Goal: Information Seeking & Learning: Learn about a topic

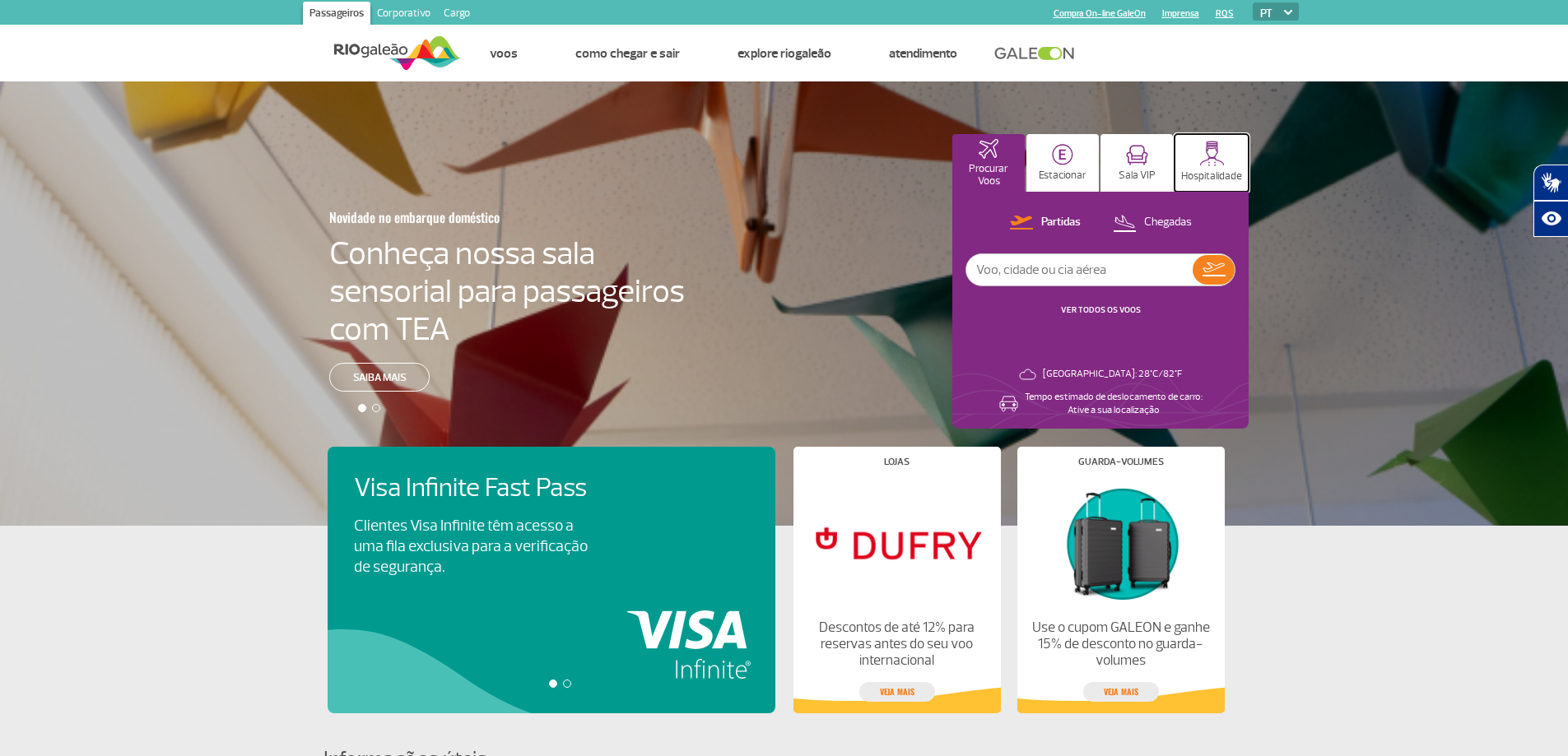
click at [1213, 157] on img at bounding box center [1213, 154] width 26 height 26
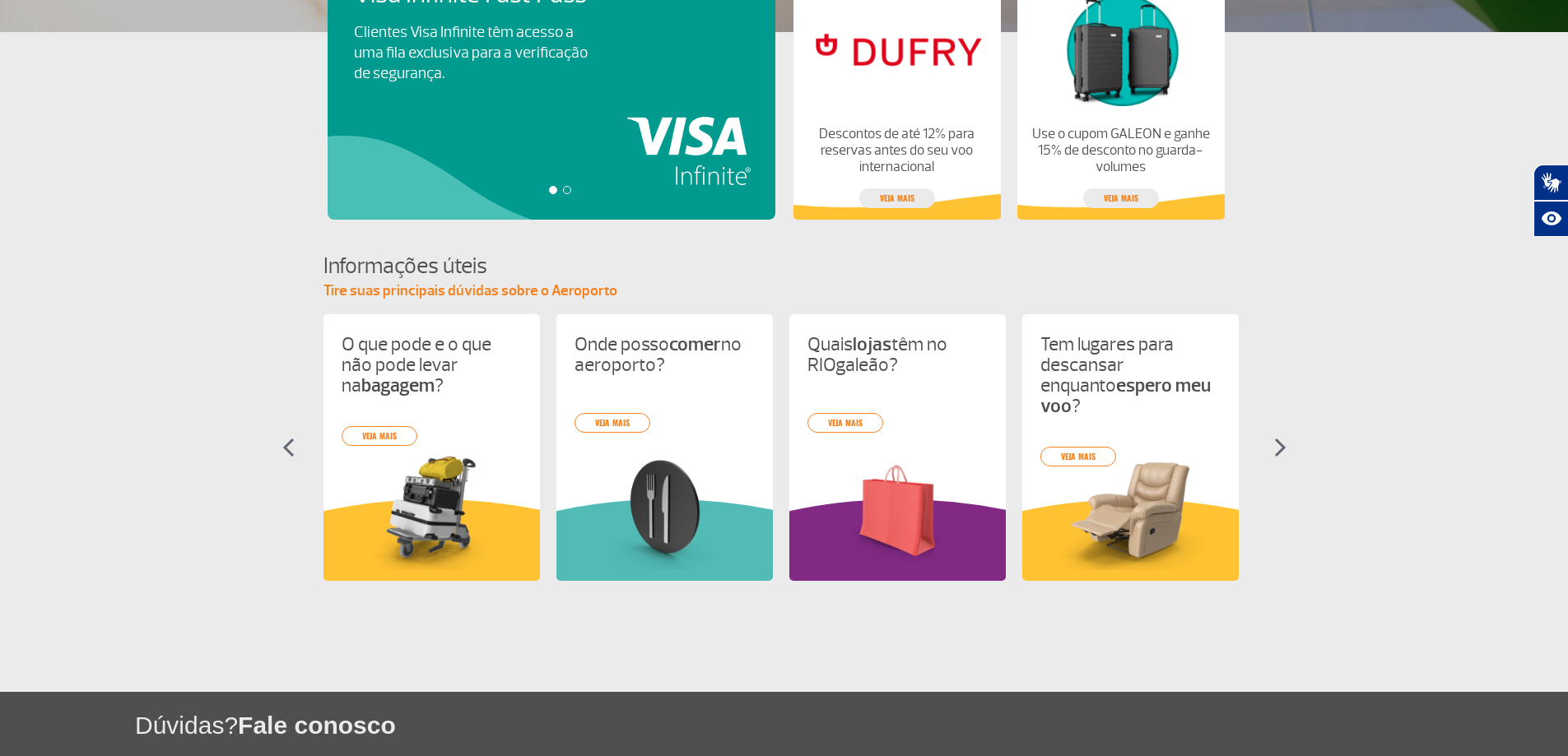
scroll to position [576, 0]
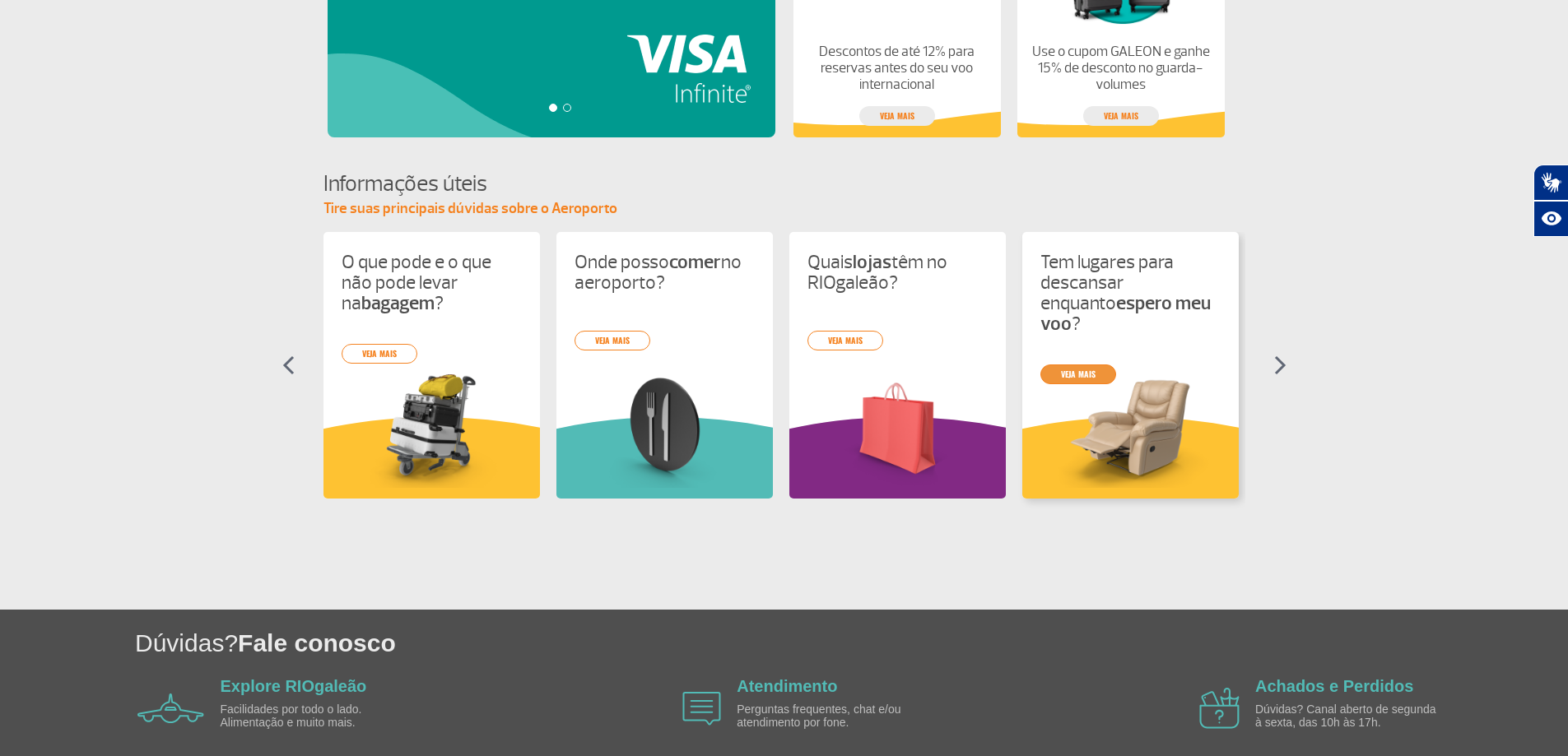
click at [1079, 352] on div "O que pode e o que não pode levar na bagagem ? veja mais Onde posso comer no ae…" at bounding box center [785, 379] width 922 height 296
click at [1138, 413] on div "O que pode e o que não pode levar na bagagem ? veja mais Onde posso comer no ae…" at bounding box center [785, 379] width 922 height 296
click at [1138, 413] on img at bounding box center [1131, 429] width 180 height 118
click at [1083, 365] on link "veja mais" at bounding box center [1079, 374] width 76 height 19
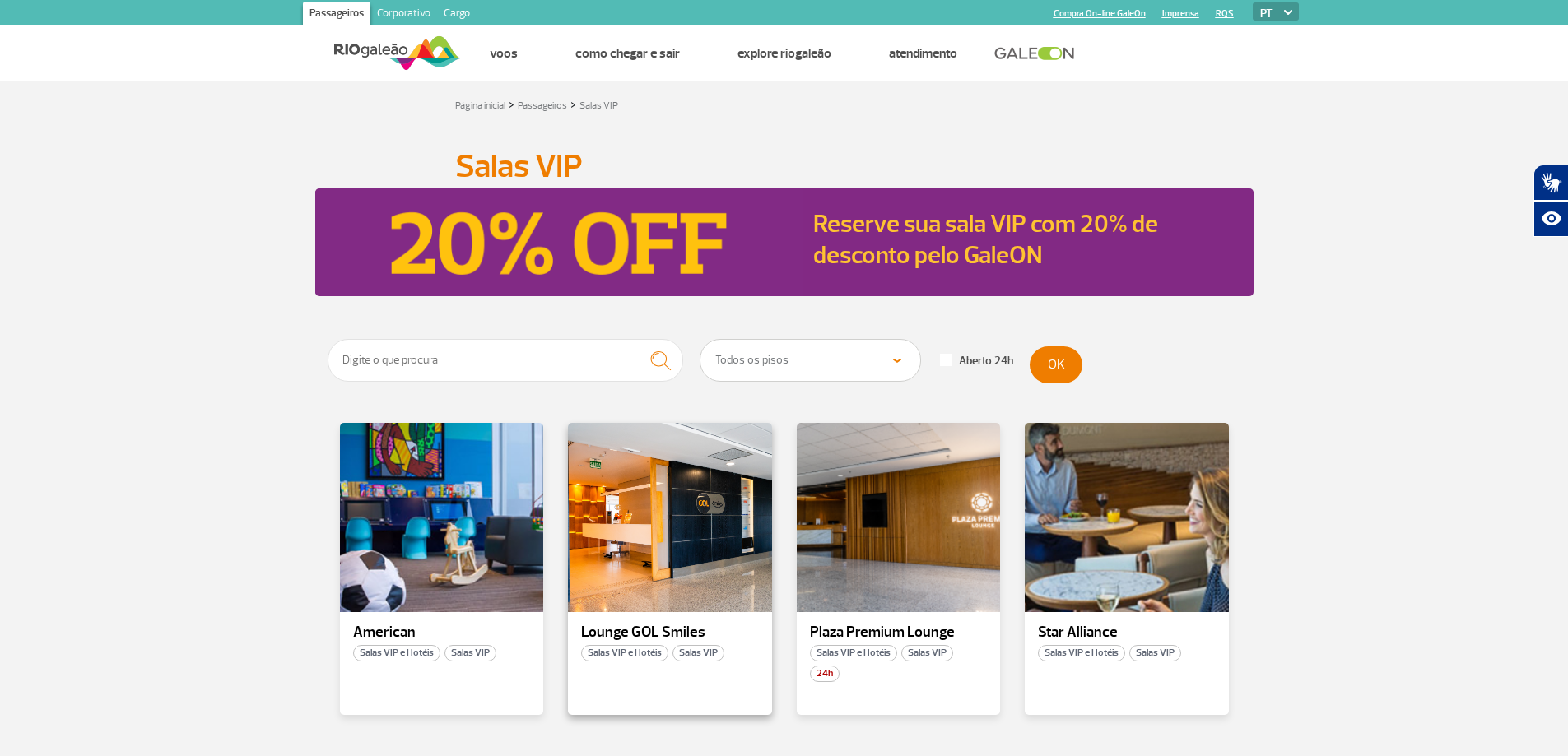
click at [639, 624] on p "Lounge GOL Smiles" at bounding box center [670, 633] width 178 height 17
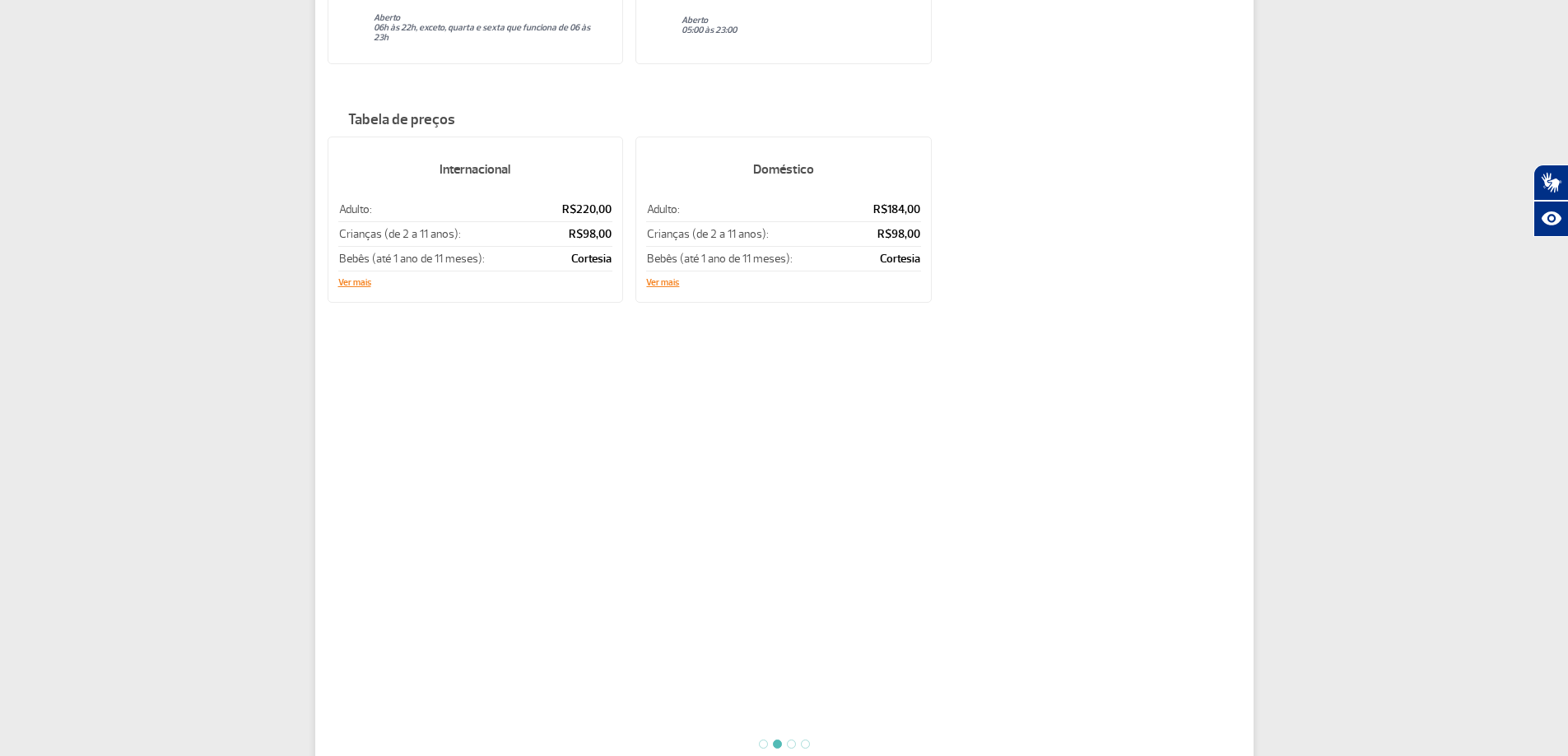
scroll to position [329, 0]
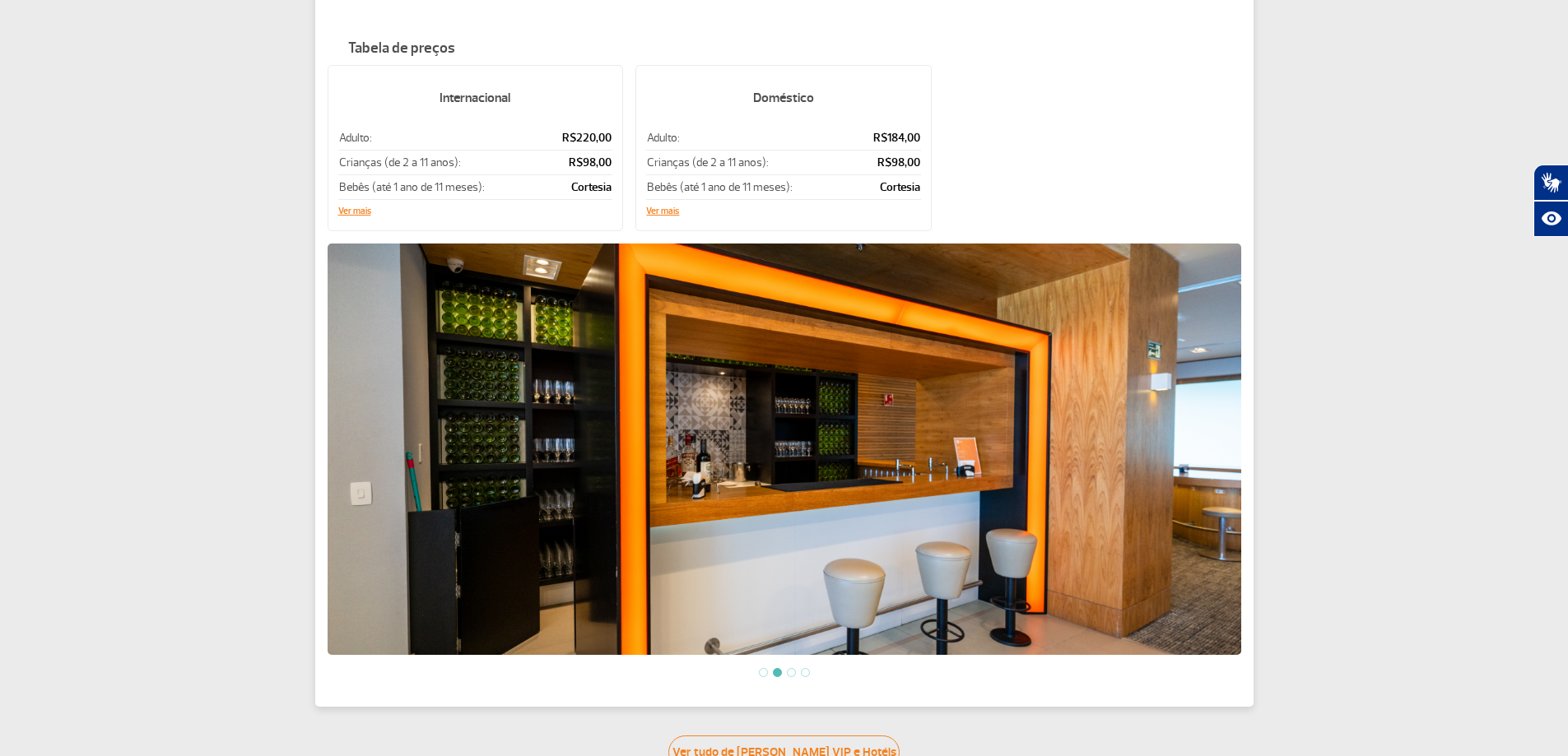
click at [786, 667] on ol at bounding box center [784, 673] width 914 height 14
click at [793, 669] on li at bounding box center [791, 673] width 9 height 9
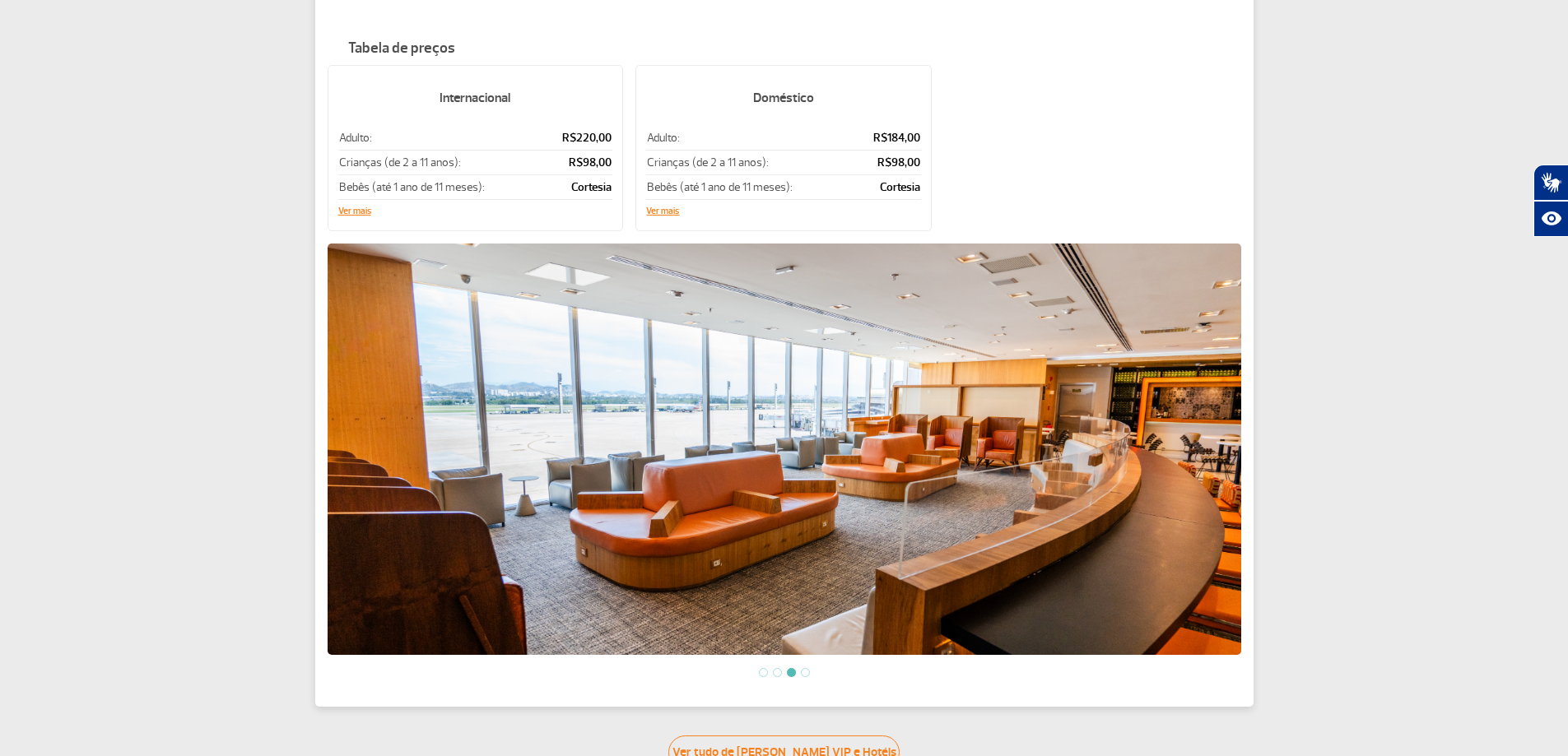
click at [805, 669] on li at bounding box center [805, 673] width 9 height 9
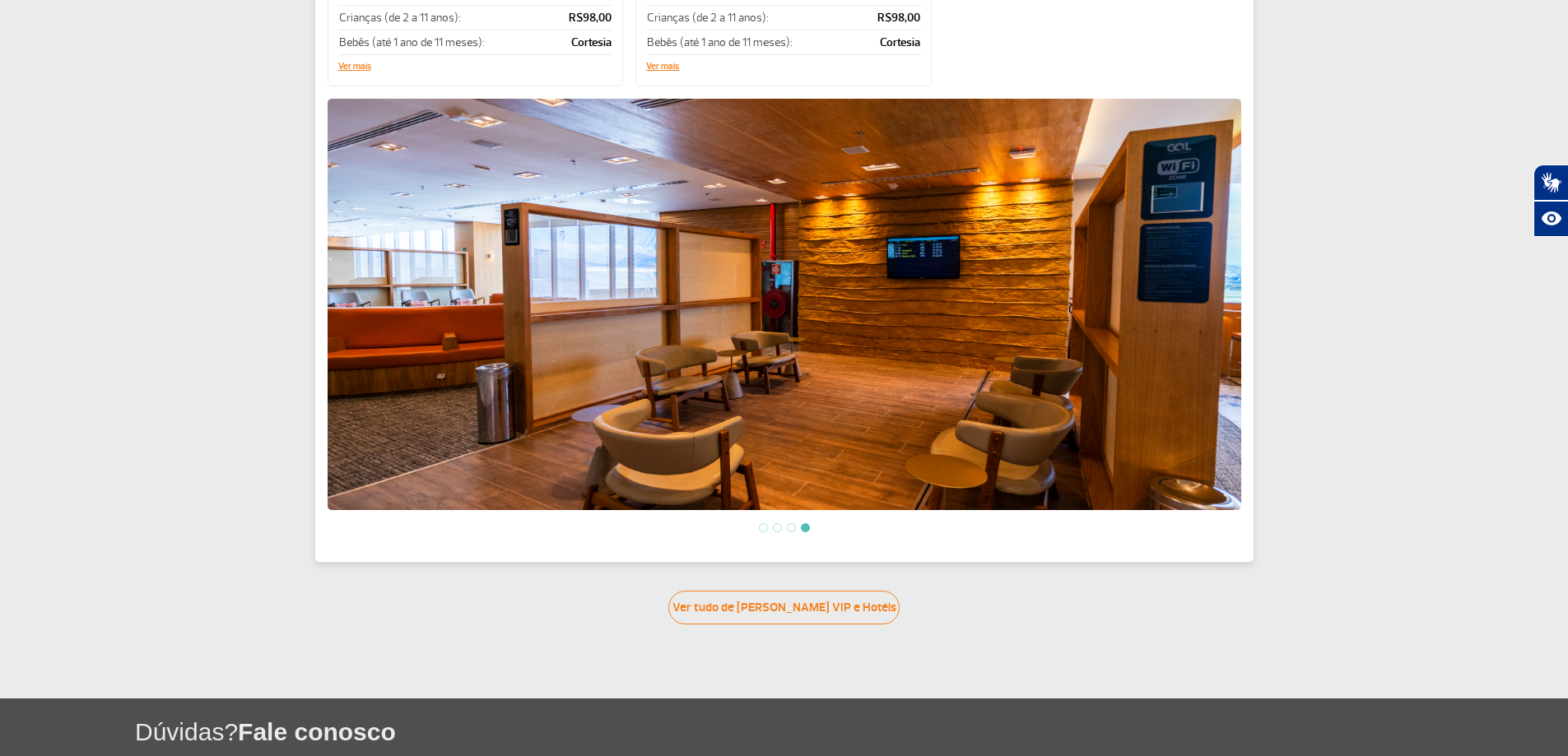
scroll to position [493, 0]
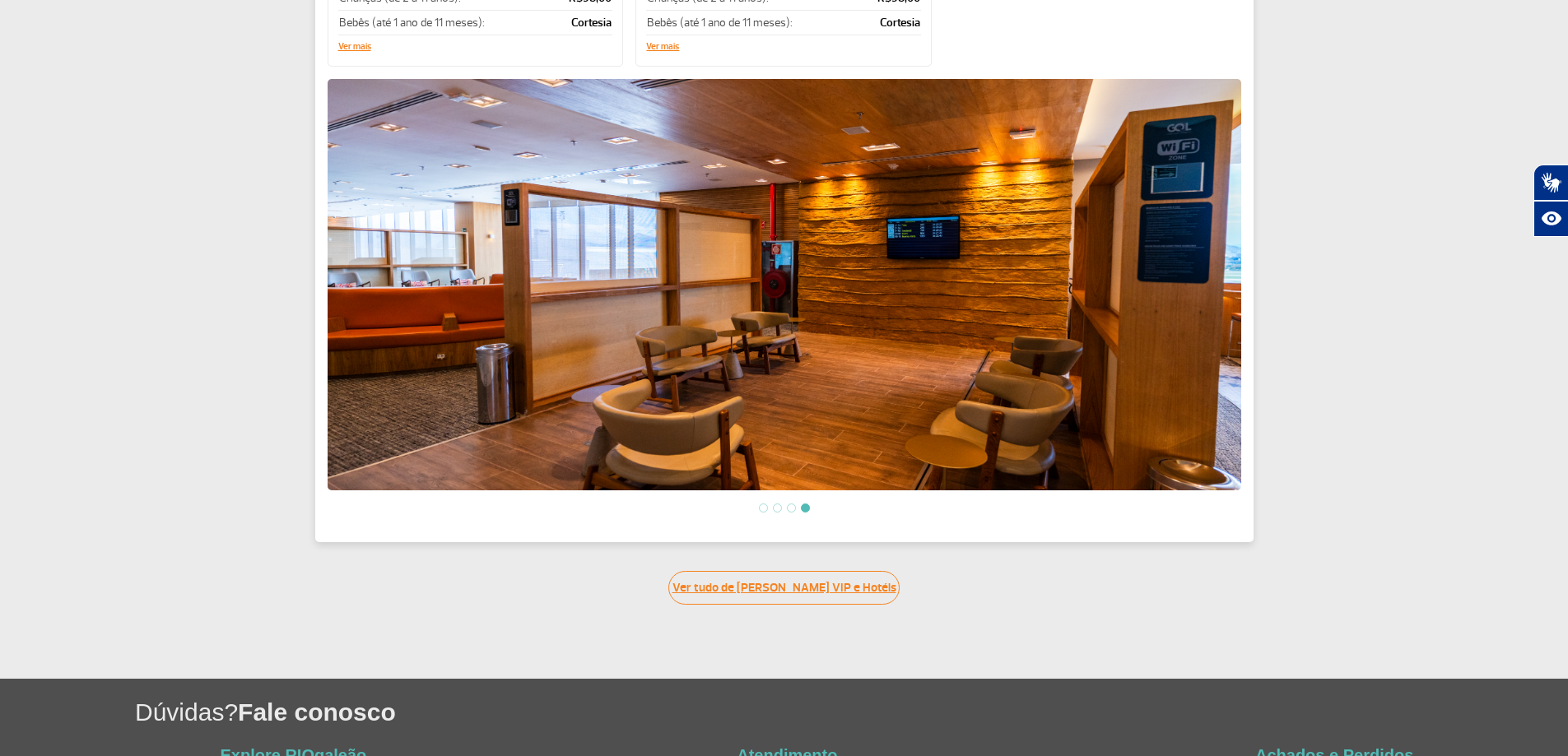
click at [823, 593] on link "Ver tudo de [PERSON_NAME] VIP e Hotéis" at bounding box center [784, 588] width 231 height 33
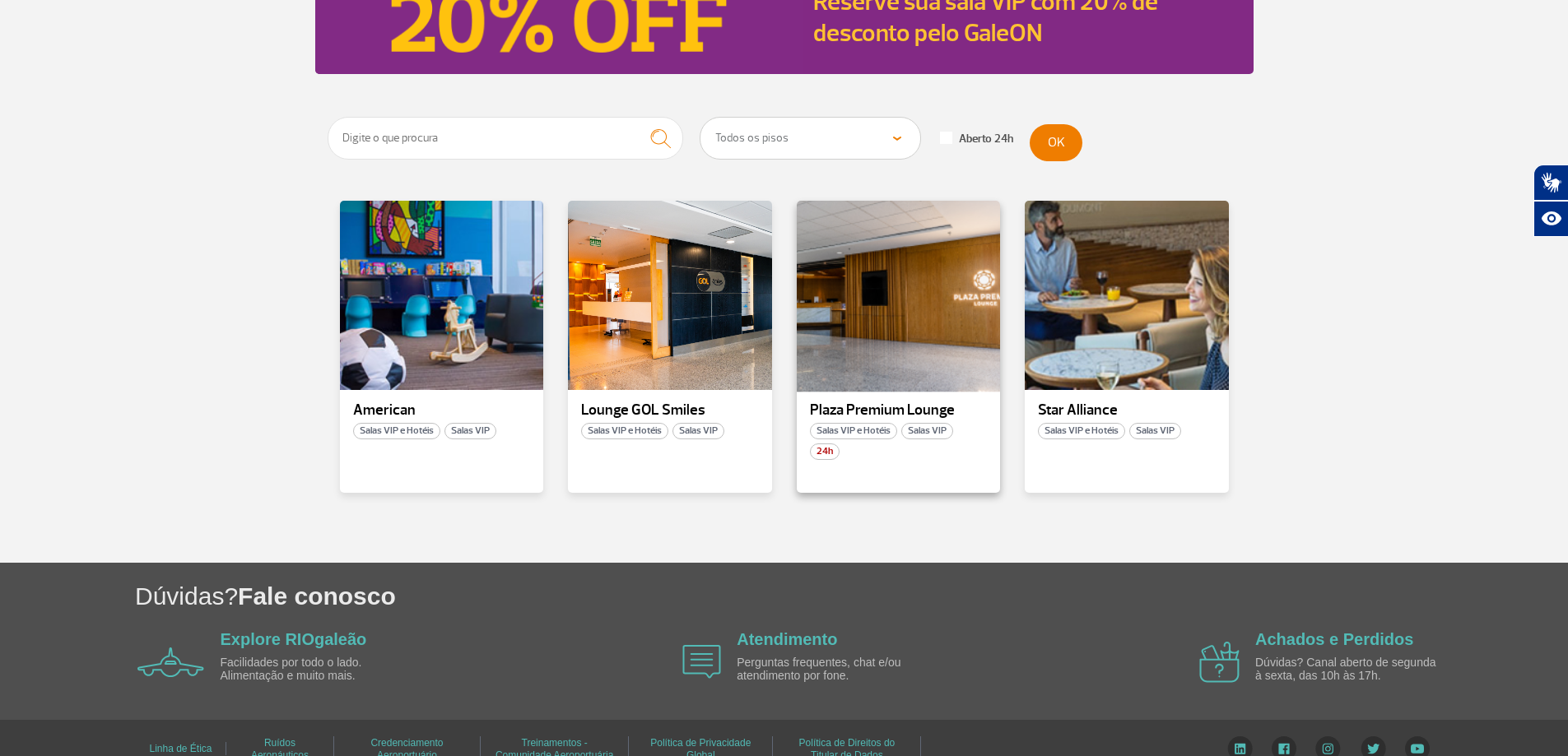
scroll to position [246, 0]
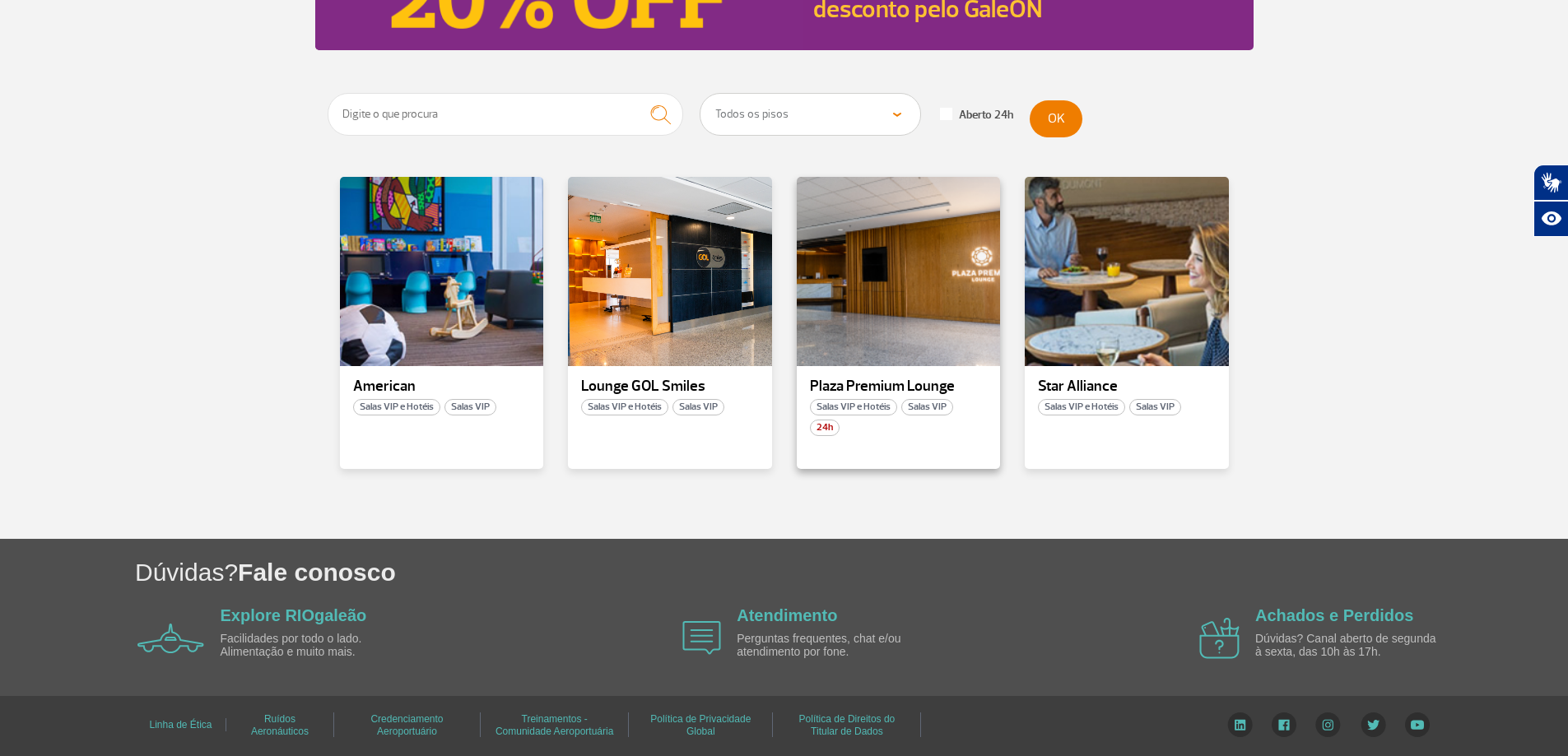
click at [930, 384] on p "Plaza Premium Lounge" at bounding box center [899, 387] width 178 height 17
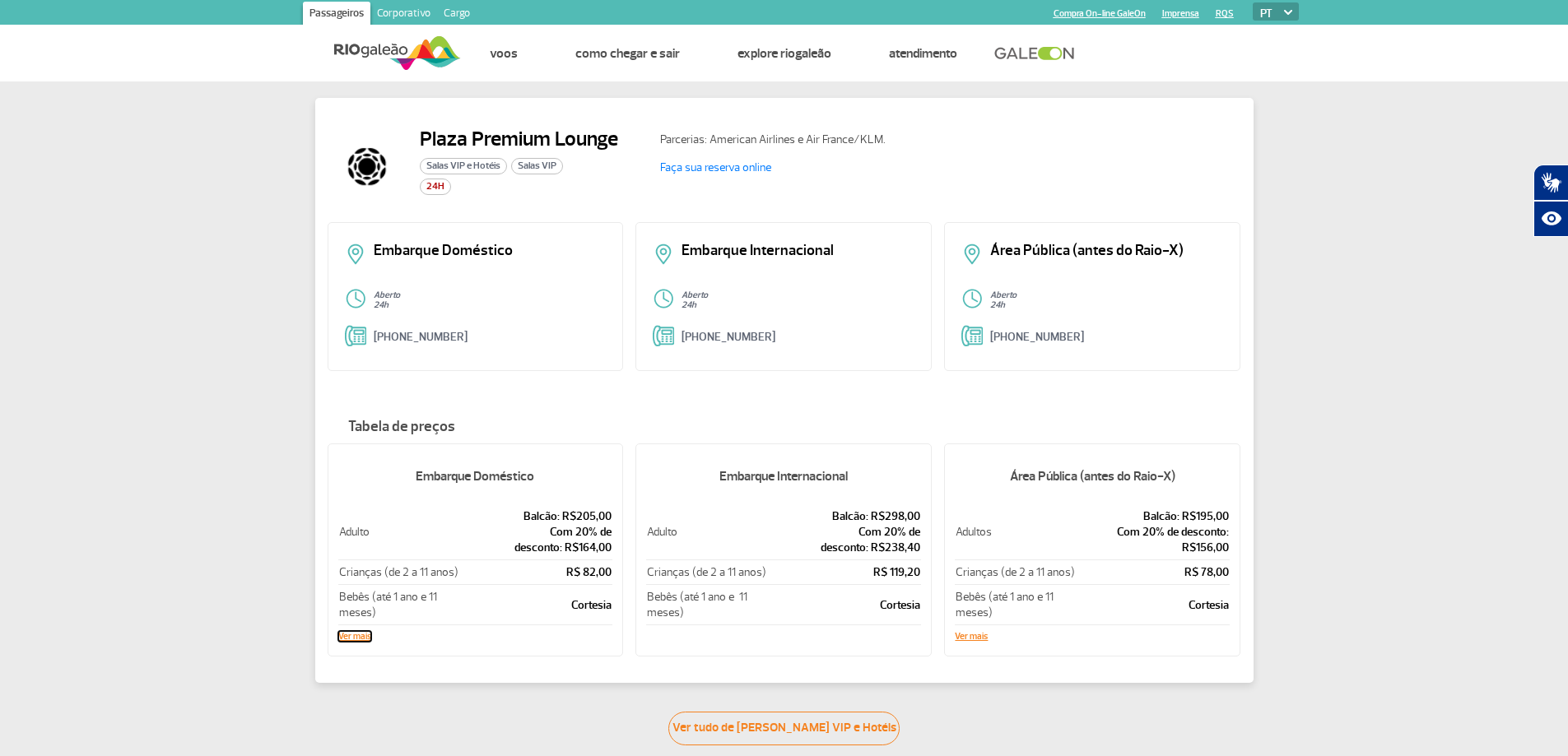
click at [350, 634] on button "Ver mais" at bounding box center [354, 636] width 32 height 10
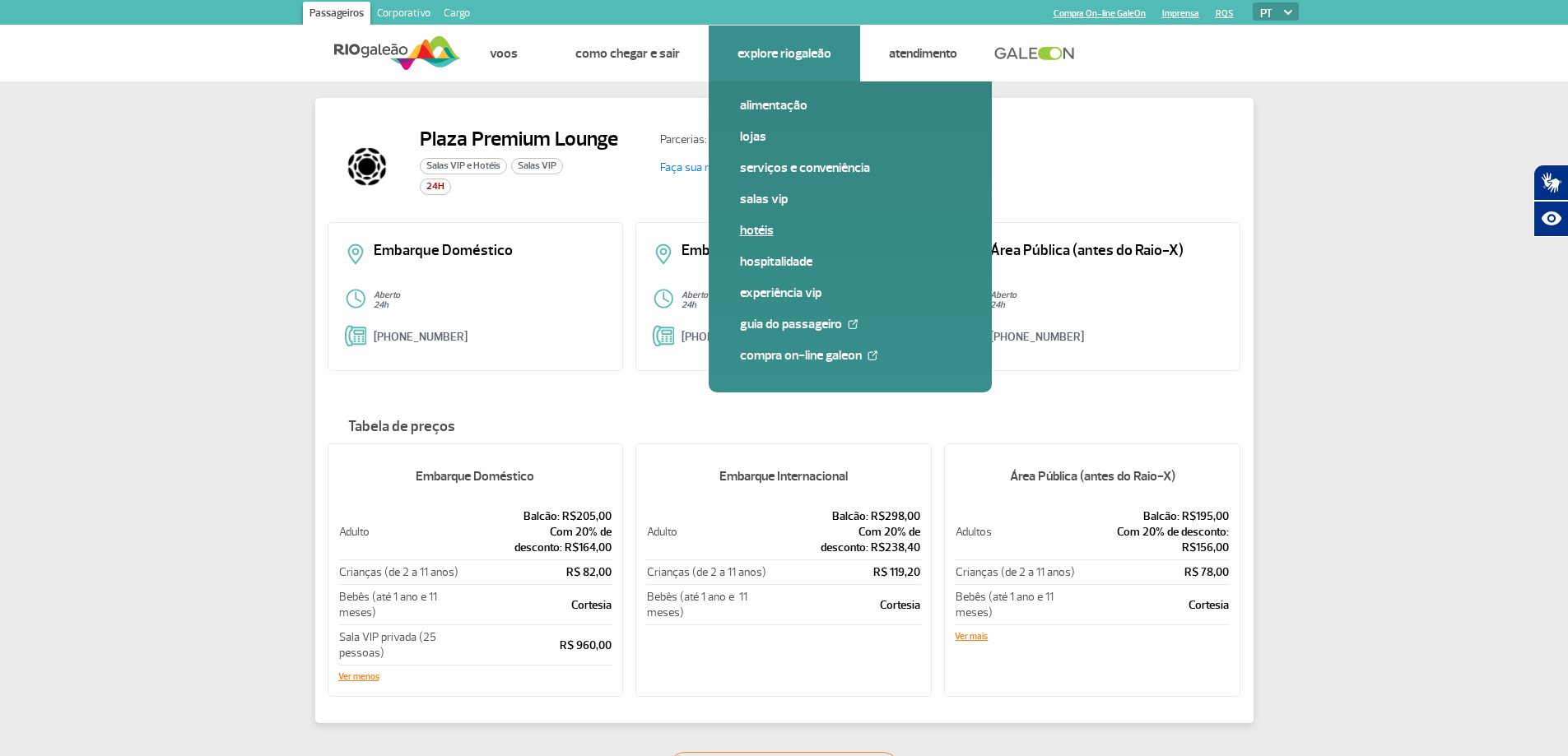
click at [759, 232] on link "Hotéis" at bounding box center [851, 231] width 221 height 19
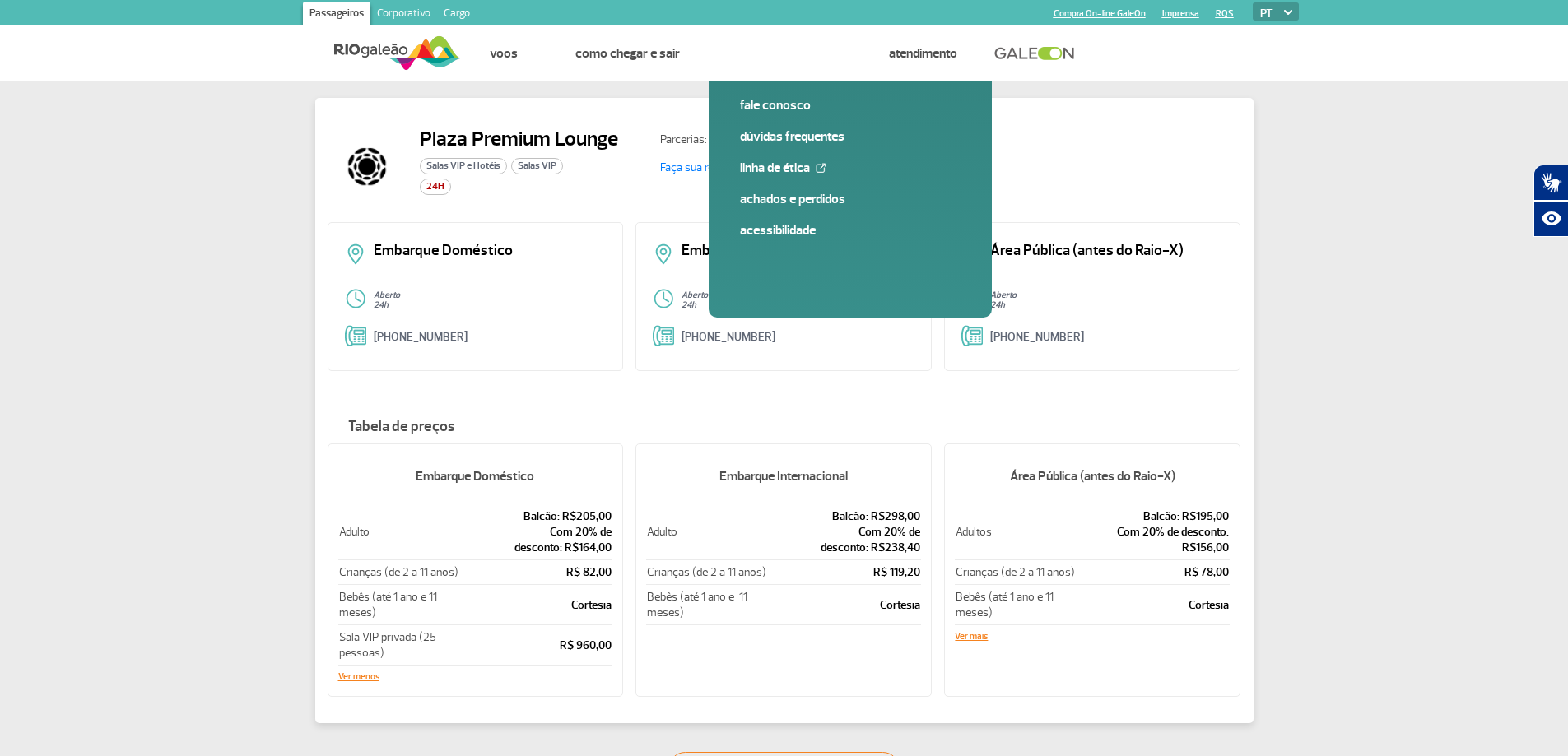
click at [1030, 55] on link at bounding box center [1039, 54] width 89 height 15
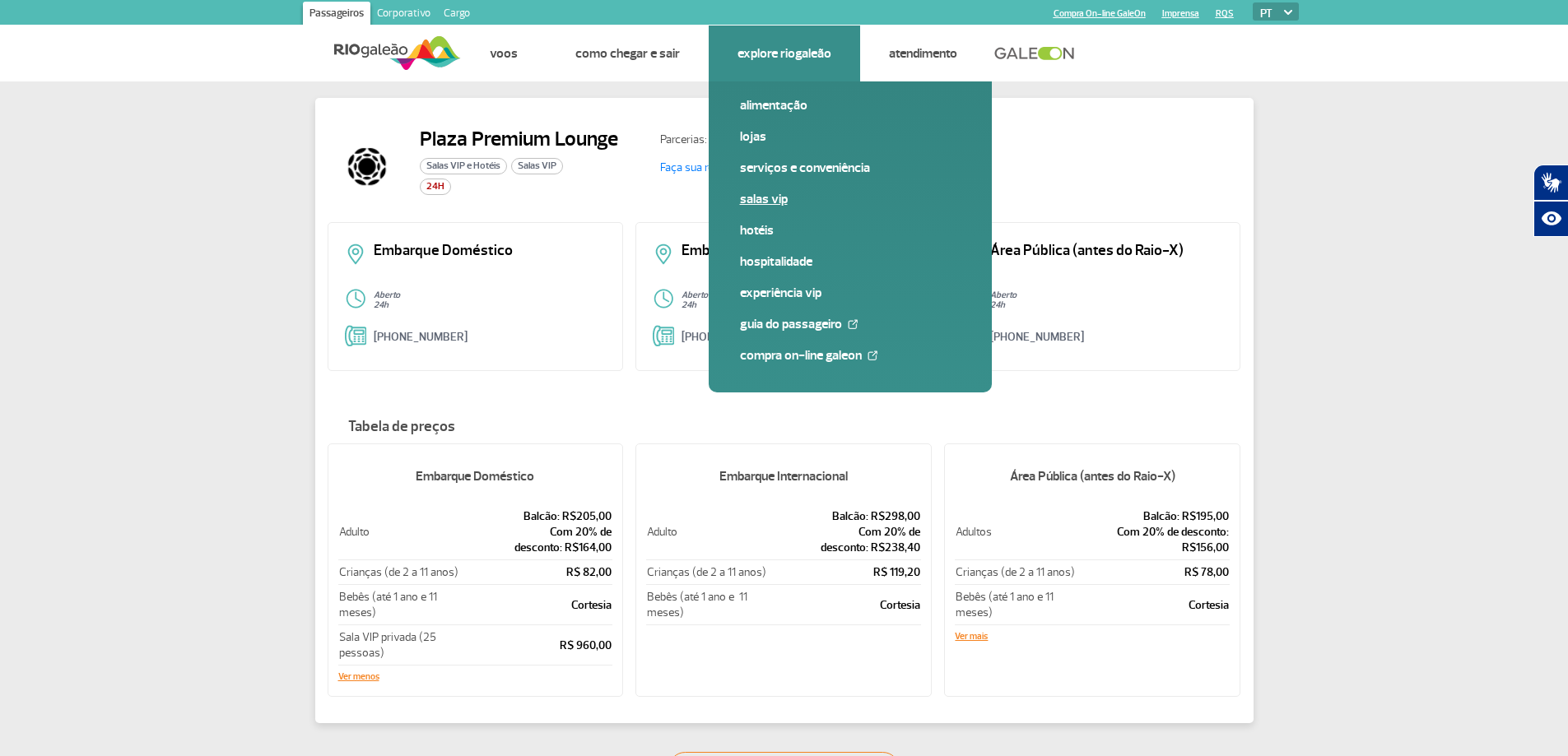
click at [761, 190] on link "Salas VIP" at bounding box center [851, 199] width 221 height 19
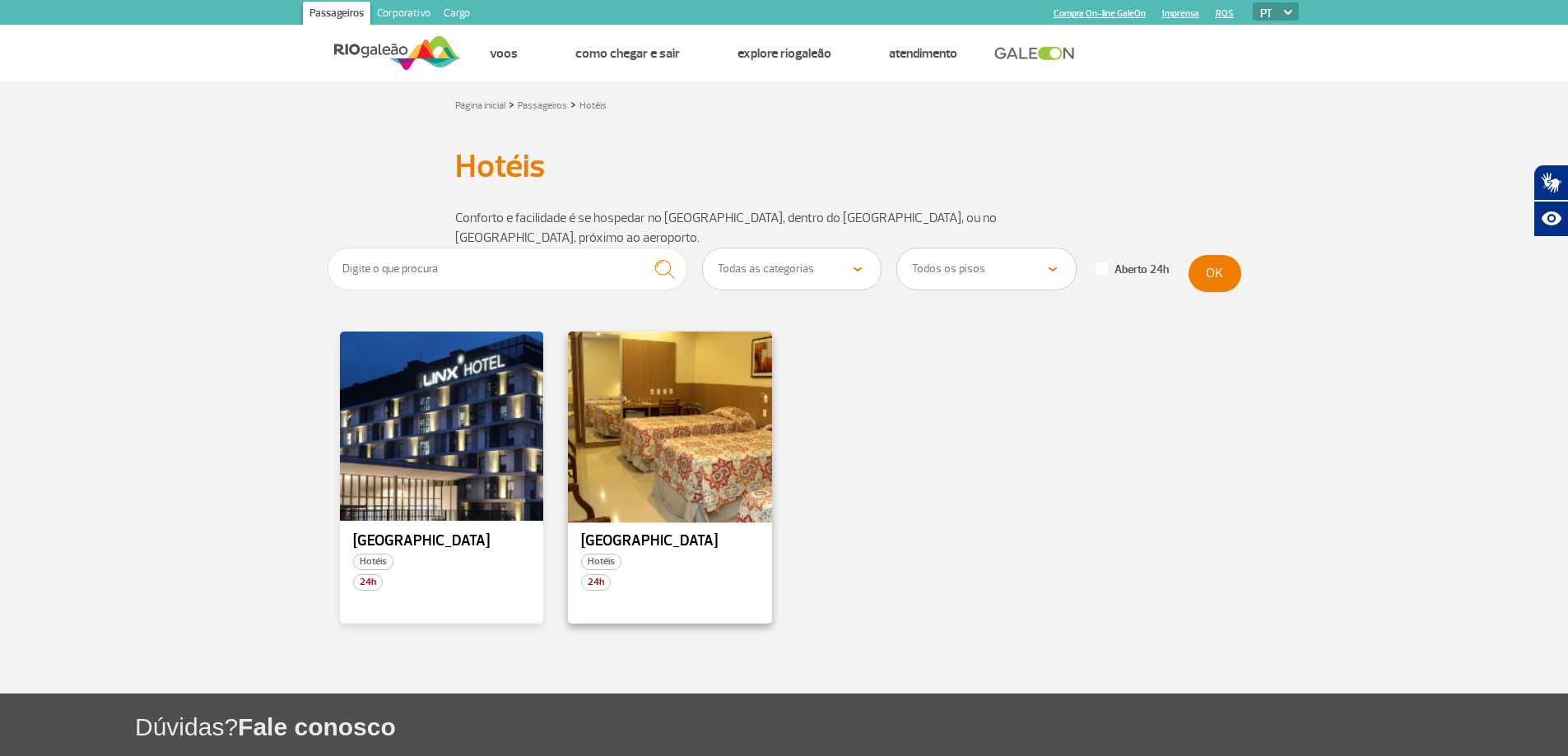
drag, startPoint x: 665, startPoint y: 521, endPoint x: 644, endPoint y: 447, distance: 76.9
click at [644, 447] on div at bounding box center [670, 427] width 208 height 194
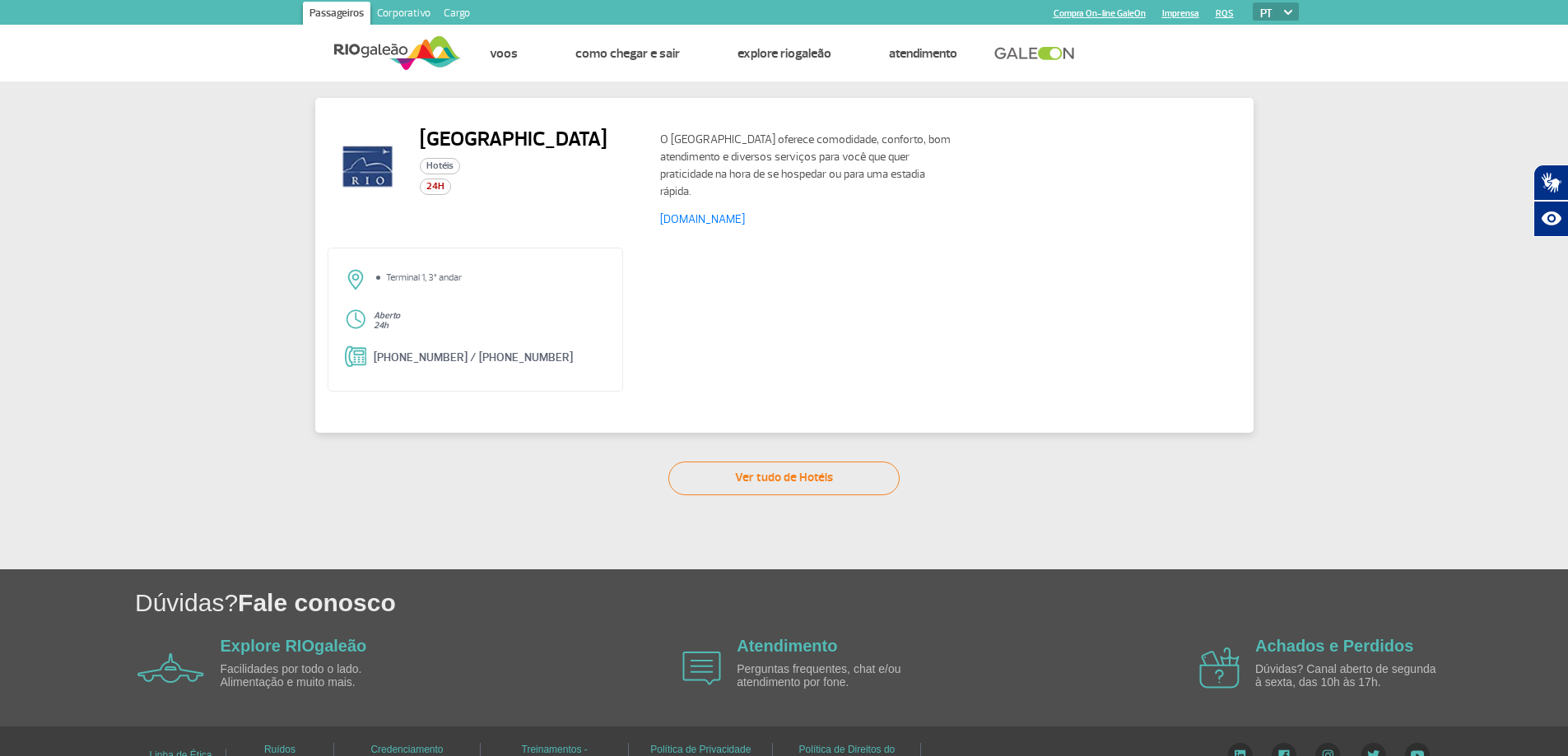
drag, startPoint x: 861, startPoint y: 215, endPoint x: 653, endPoint y: 232, distance: 208.7
click at [653, 232] on div "Rio Aeroporto Hotel Hotéis 24H O Rio Aeroporto Hotel oferece comodidade, confor…" at bounding box center [784, 187] width 914 height 121
copy link "www.rioaeroportohotel.com.br"
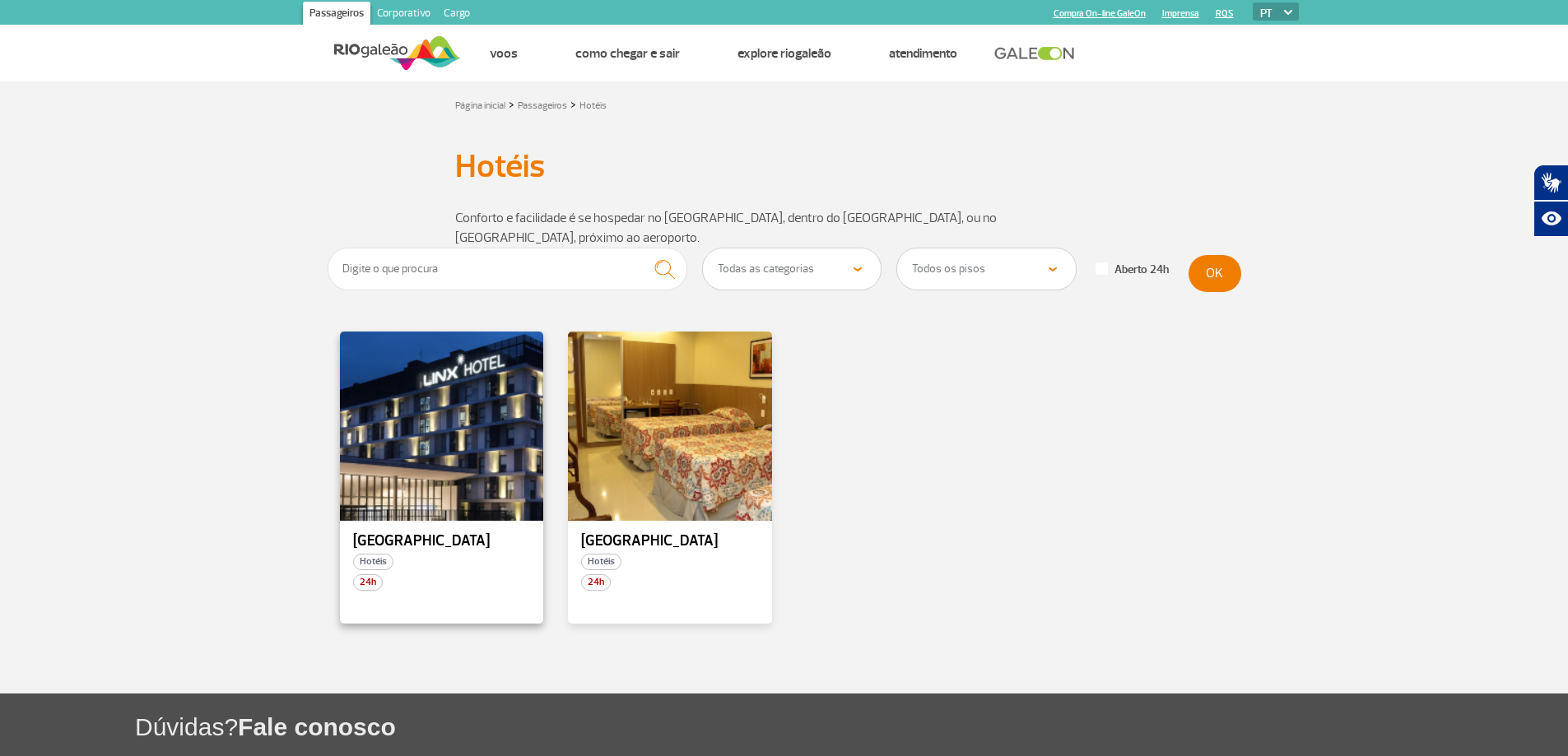
click at [393, 511] on div "Linx Hotel Hotéis 24h" at bounding box center [442, 478] width 204 height 292
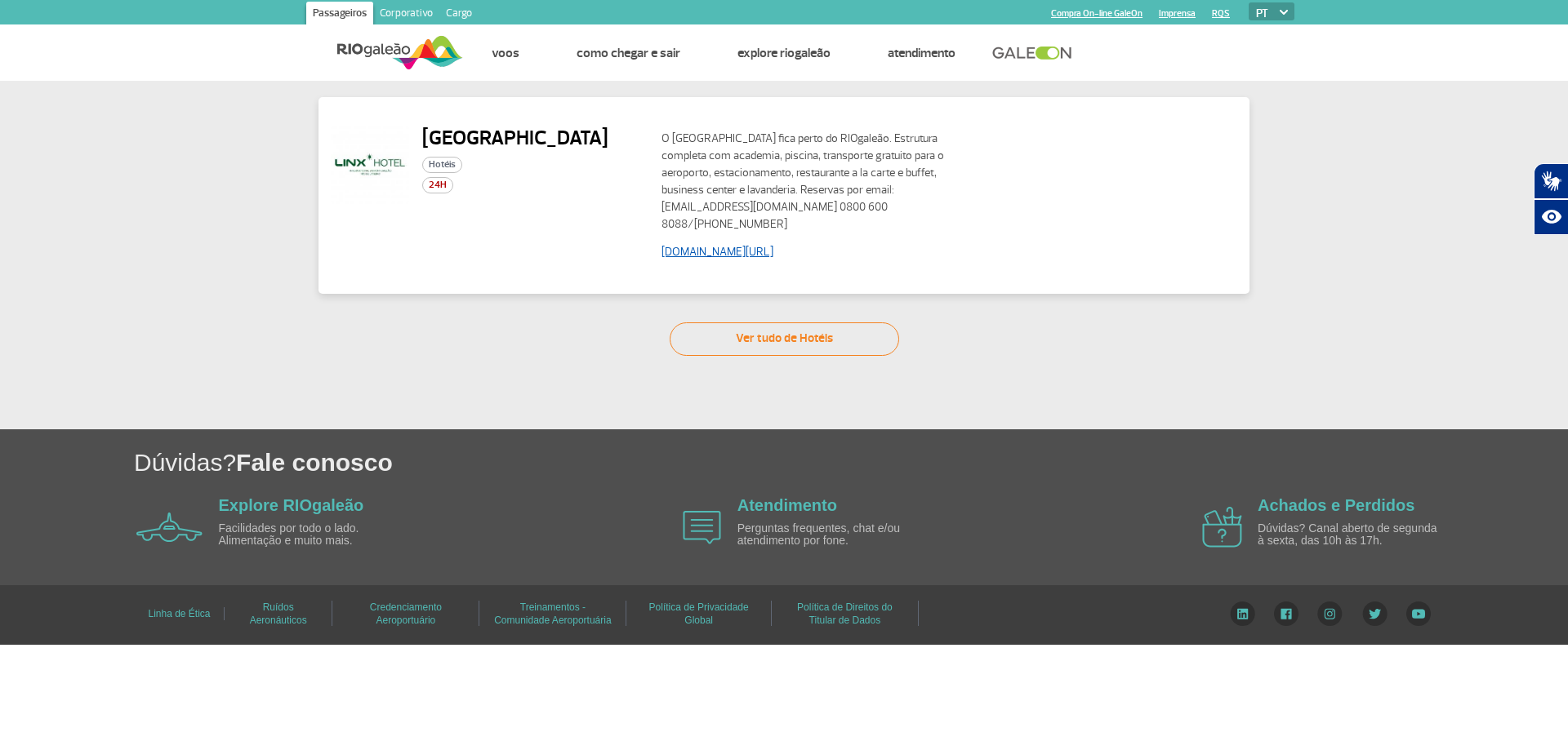
click at [743, 255] on link "www.linxhotels.com.br/linx-galeao" at bounding box center [718, 251] width 112 height 14
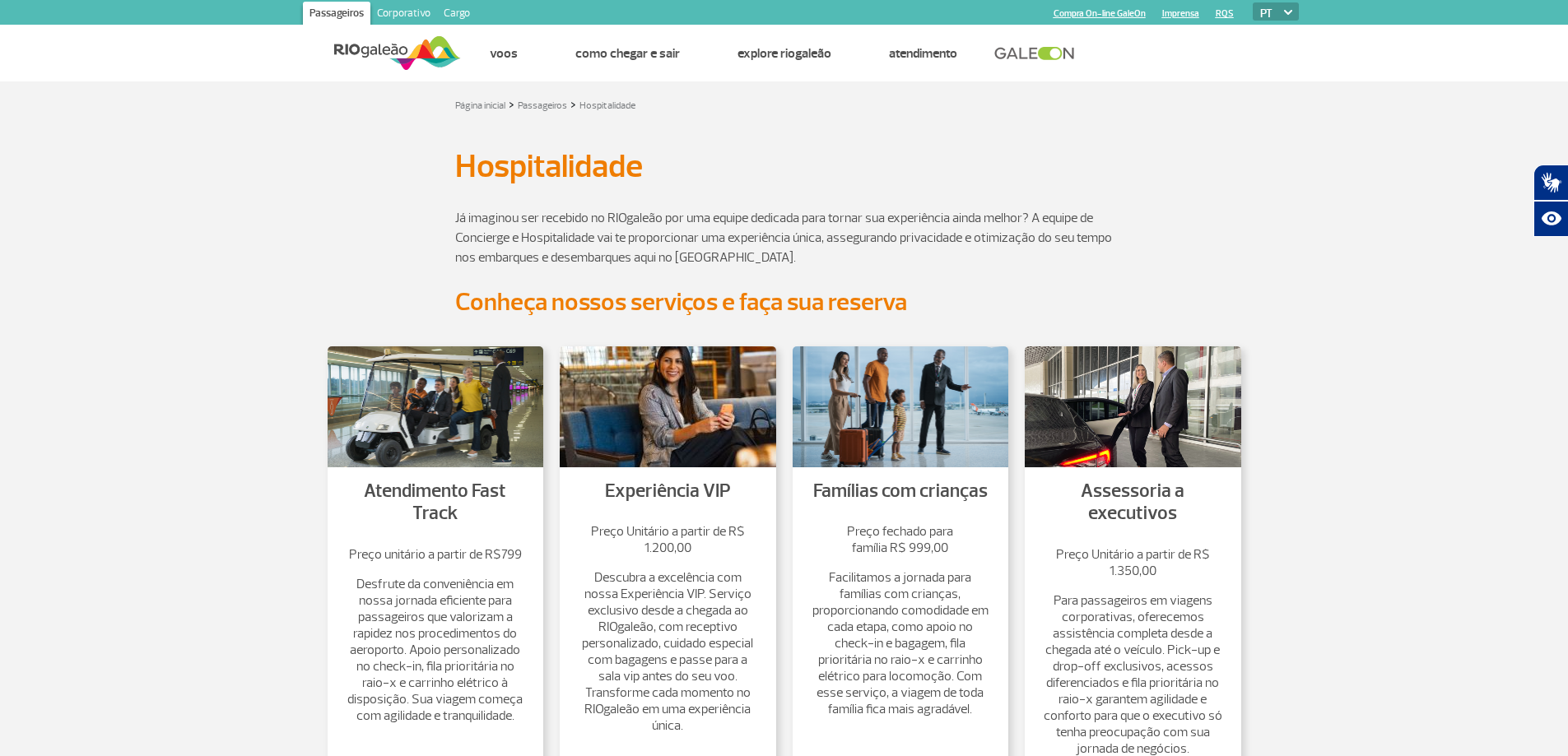
click at [1012, 47] on link at bounding box center [1039, 54] width 89 height 15
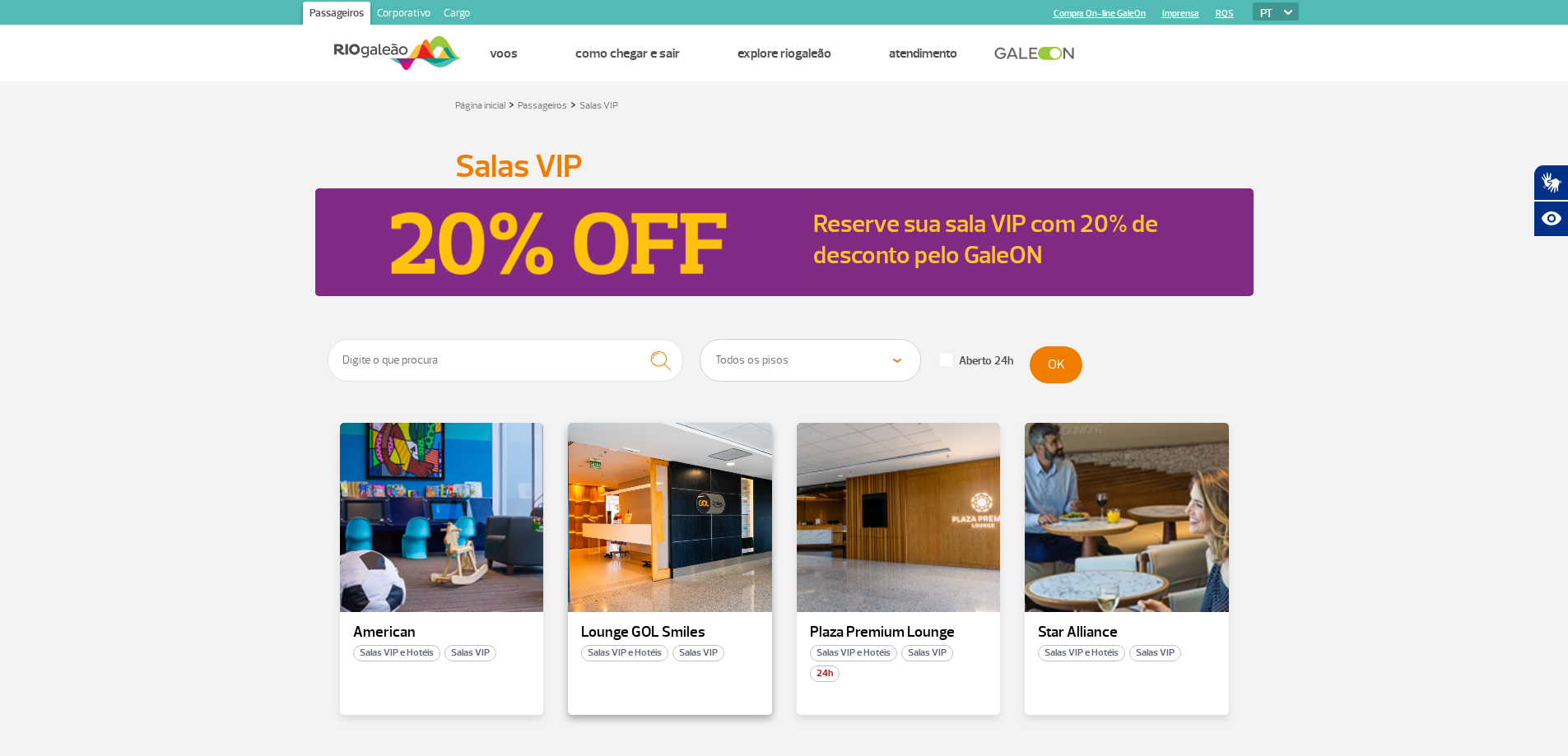
scroll to position [164, 0]
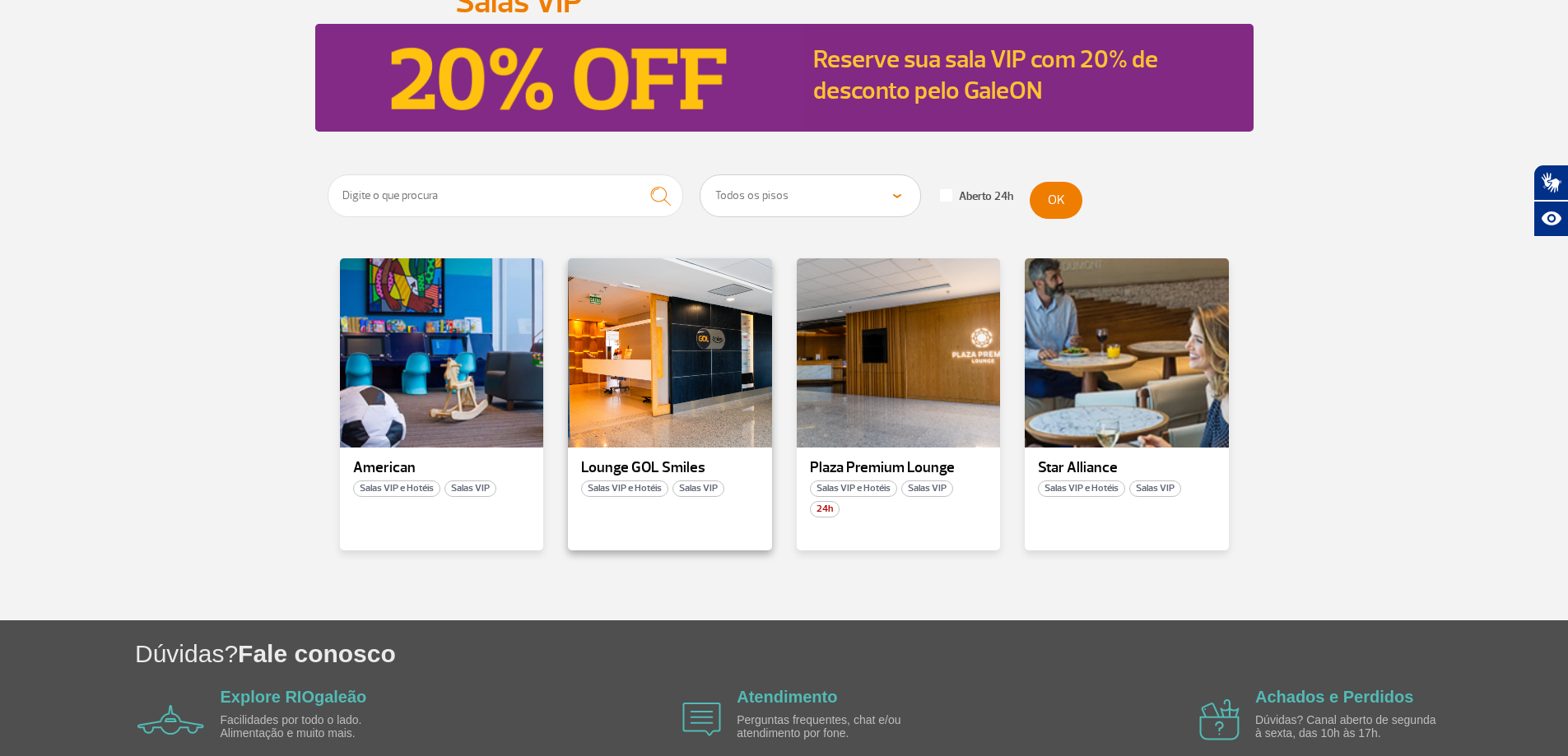
click at [654, 461] on p "Lounge GOL Smiles" at bounding box center [670, 468] width 178 height 17
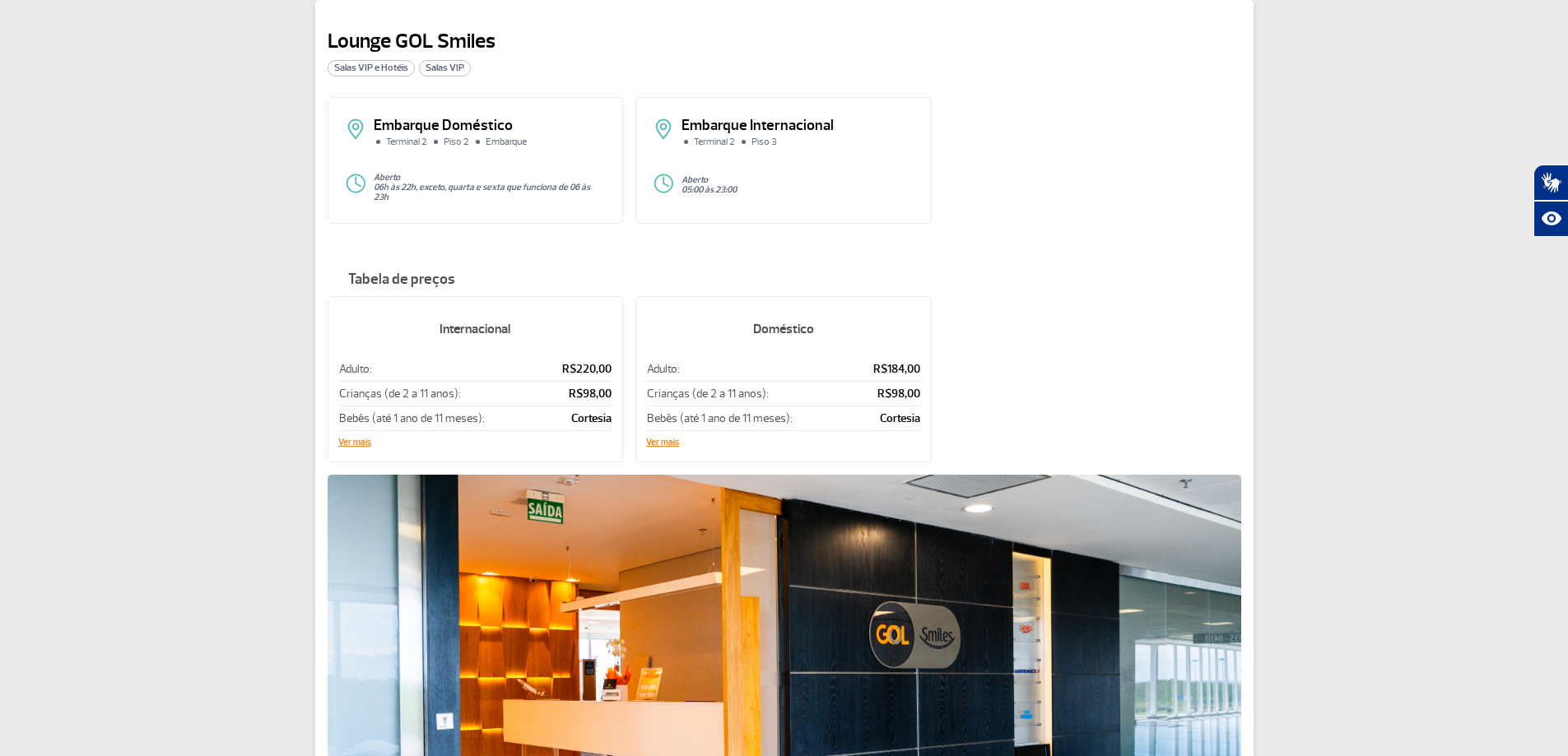
scroll to position [412, 0]
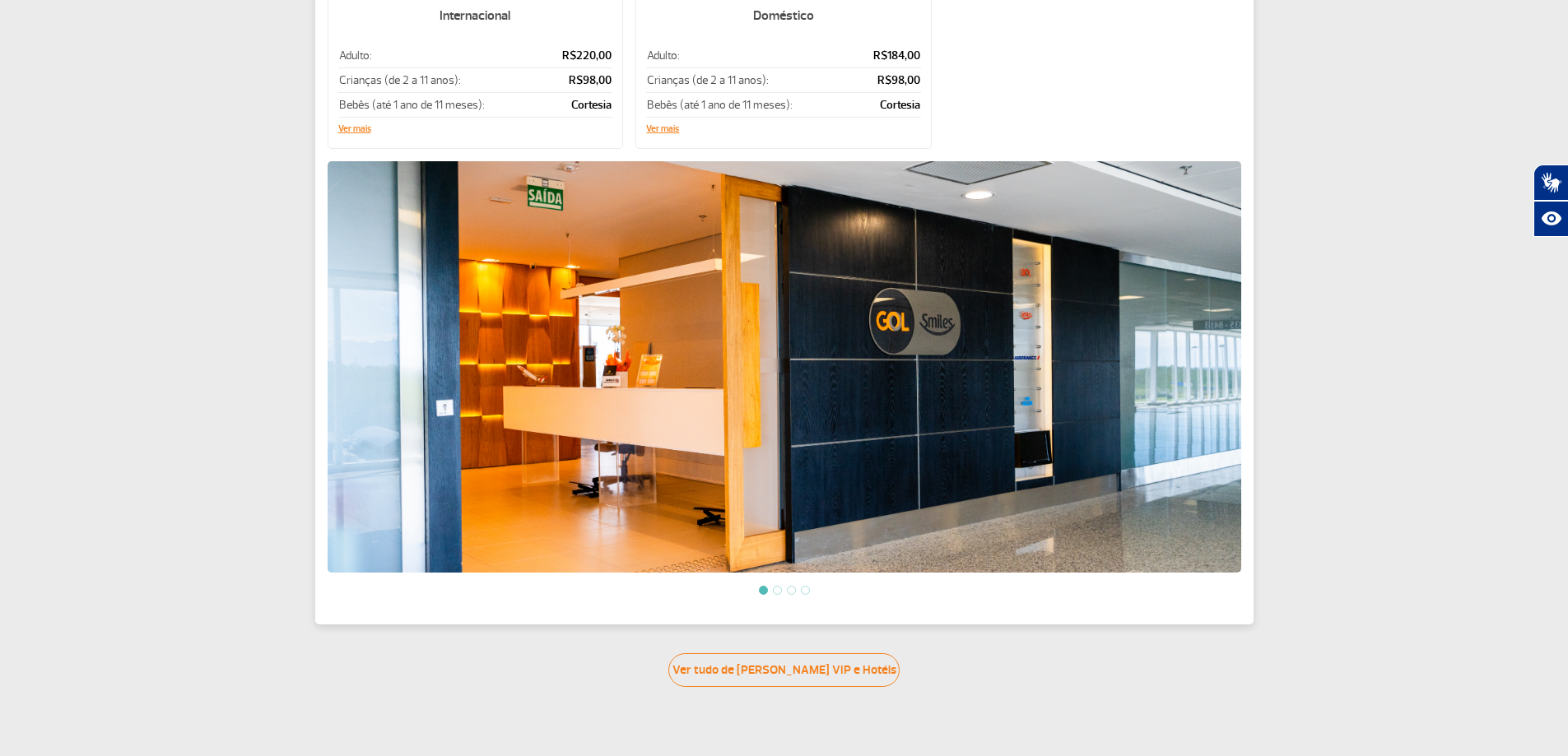
click at [776, 586] on li at bounding box center [778, 591] width 9 height 9
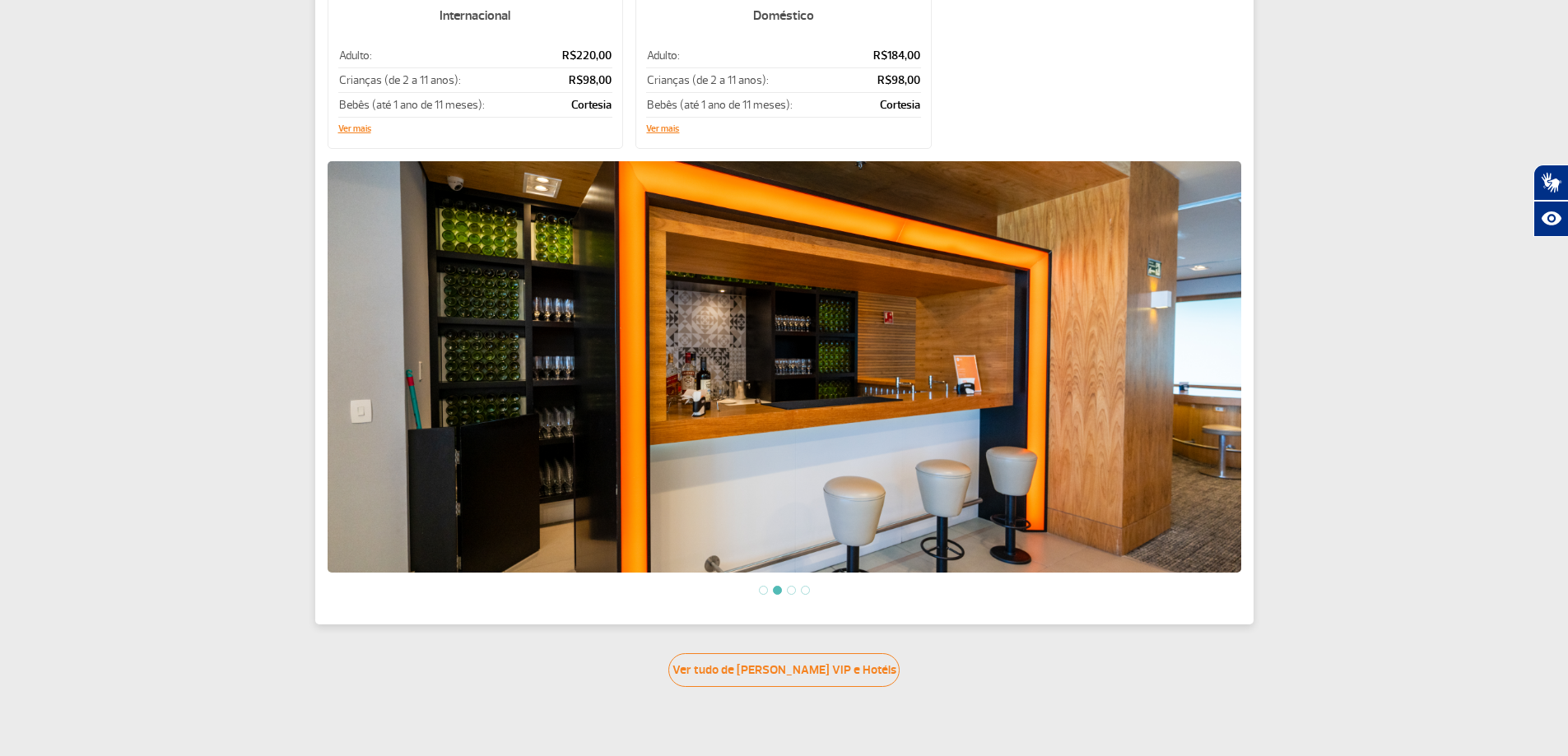
click at [793, 586] on li at bounding box center [791, 591] width 9 height 9
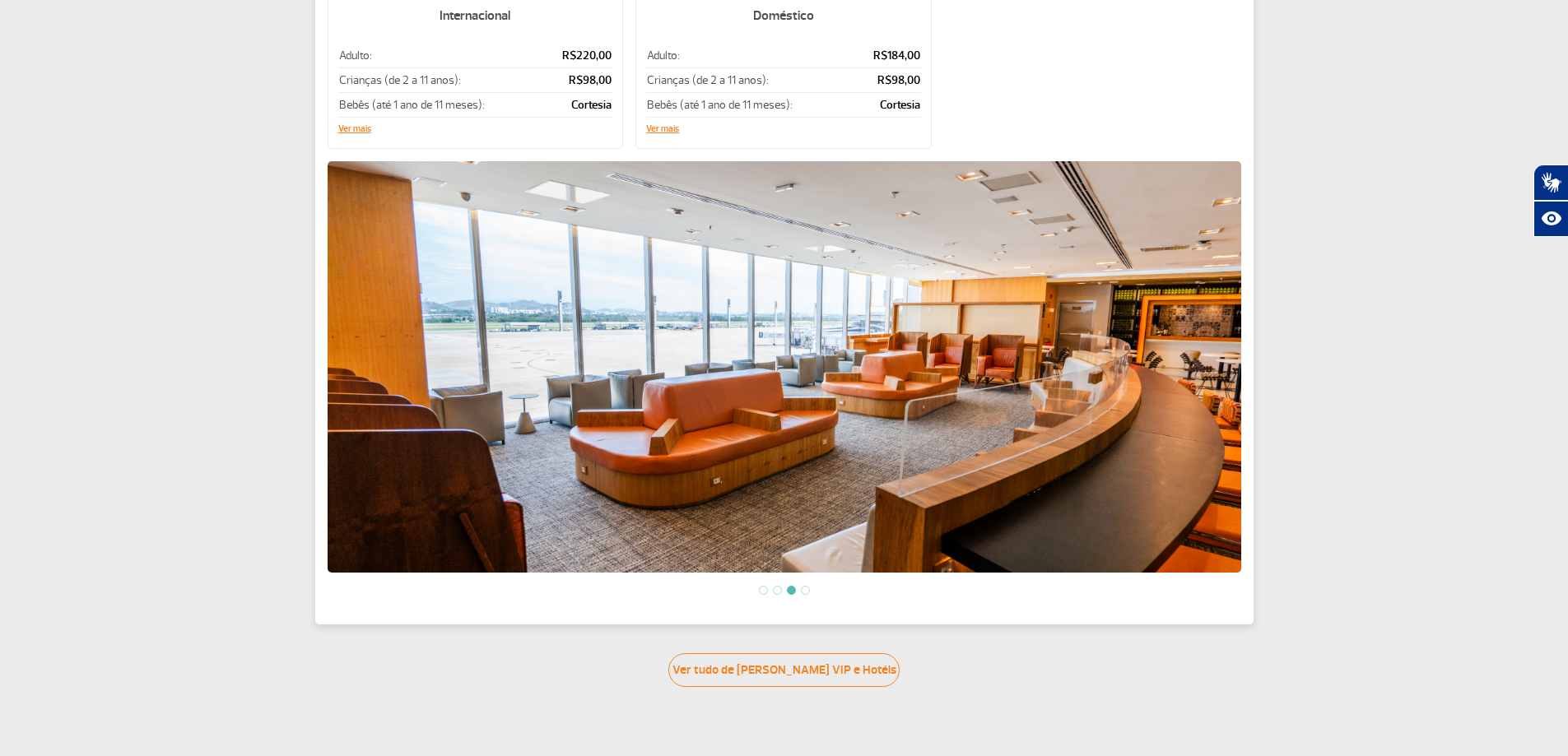
click at [806, 586] on li at bounding box center [805, 591] width 9 height 9
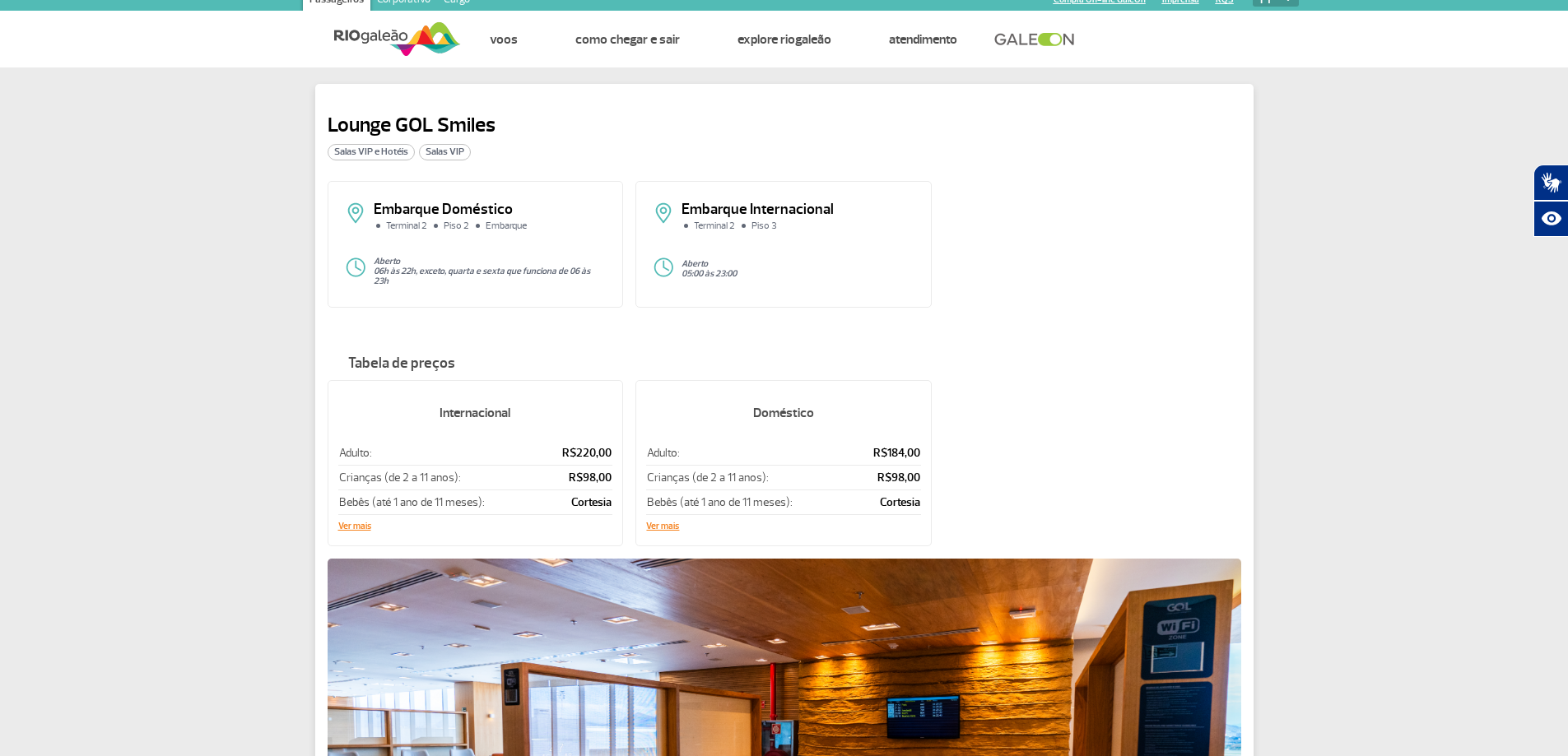
scroll to position [0, 0]
